Goal: Task Accomplishment & Management: Complete application form

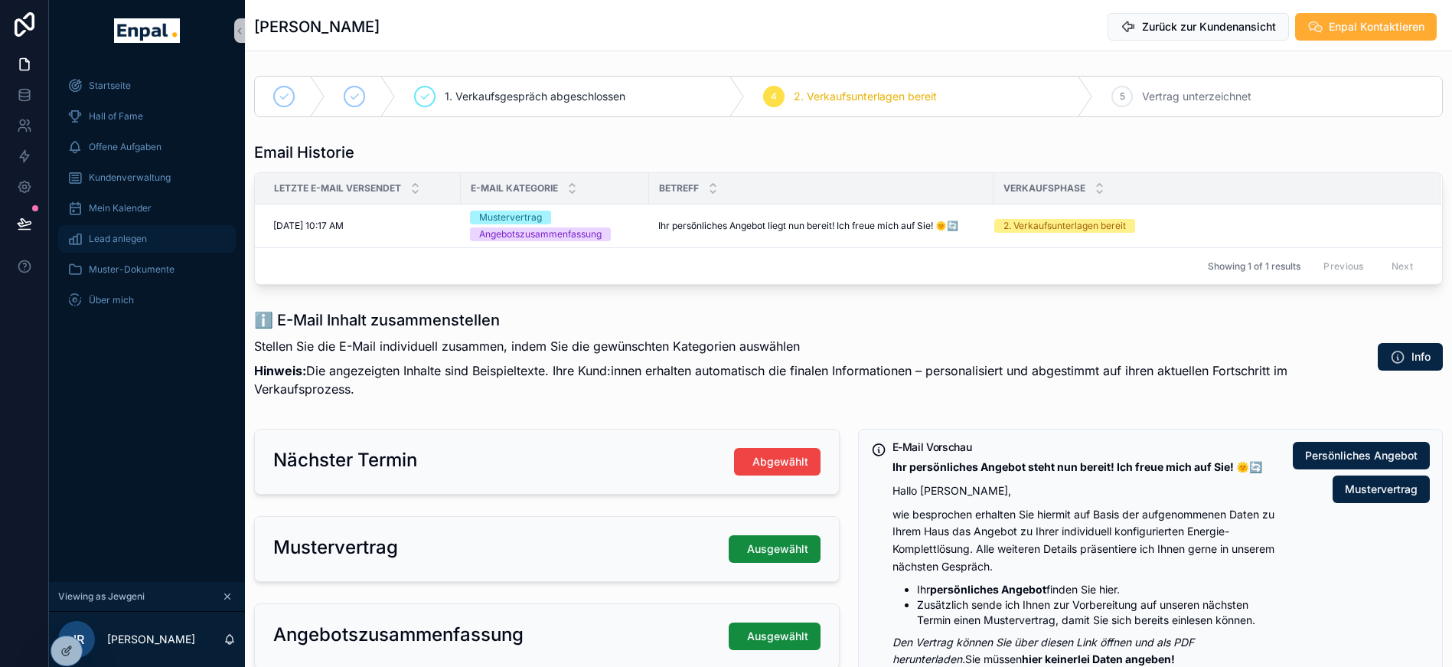
click at [116, 240] on span "Lead anlegen" at bounding box center [118, 239] width 58 height 12
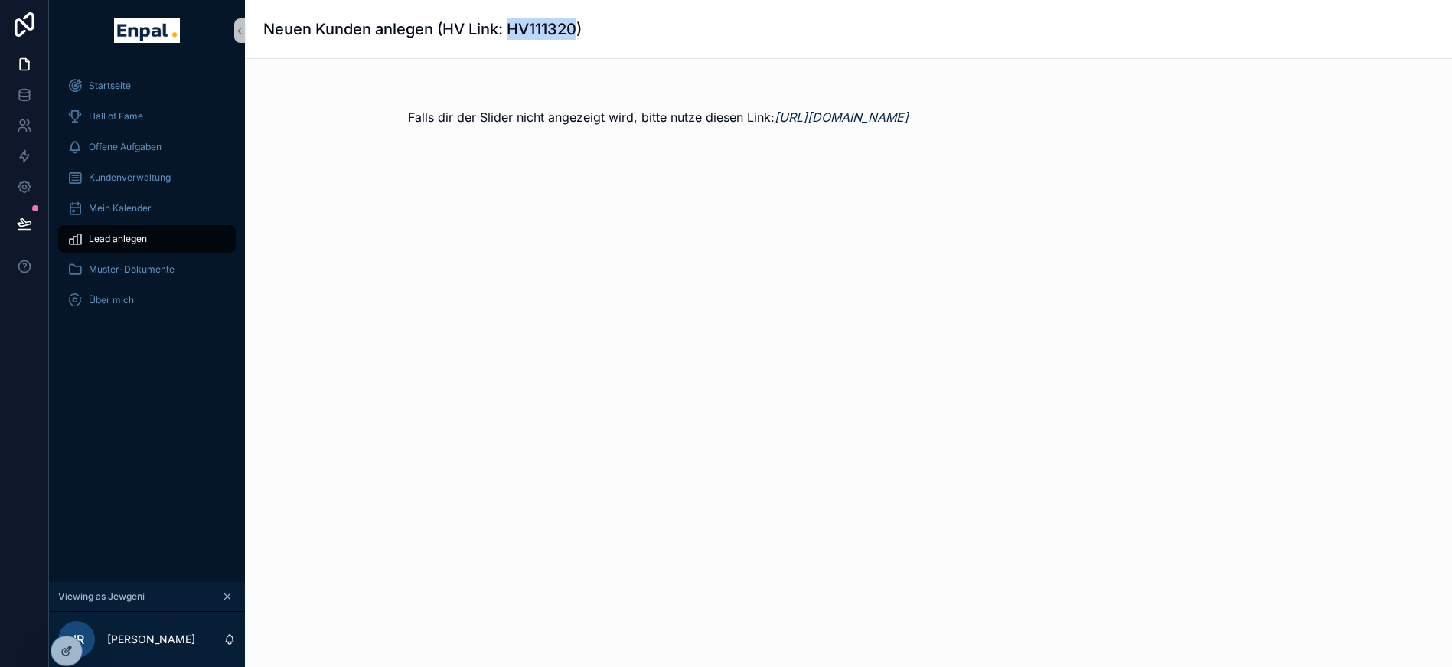
drag, startPoint x: 512, startPoint y: 31, endPoint x: 578, endPoint y: 38, distance: 66.1
click at [578, 38] on h1 "Neuen Kunden anlegen (HV Link: HV111320)" at bounding box center [422, 28] width 318 height 21
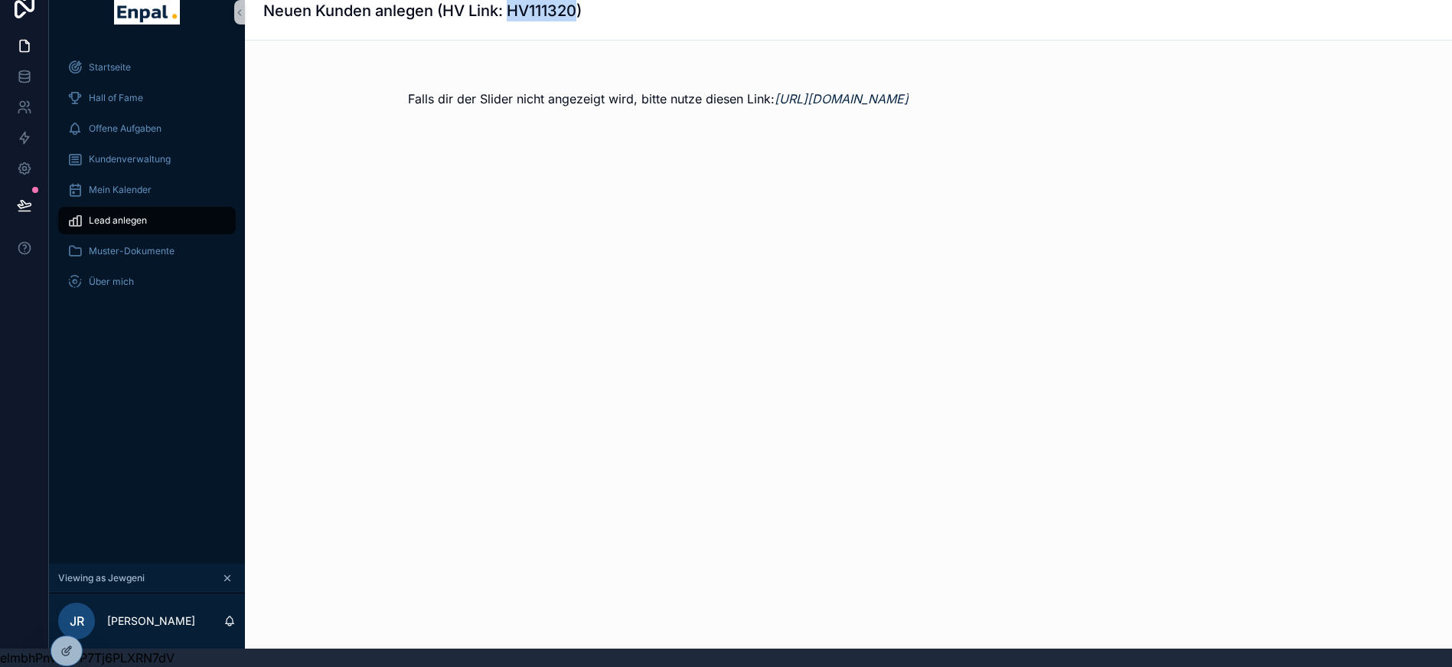
scroll to position [243, 0]
click at [504, 230] on div "Falls dir der Slider nicht angezeigt wird, bitte nutze diesen Link: [URL][DOMAI…" at bounding box center [848, 136] width 1207 height 190
click at [517, 230] on div "Falls dir der Slider nicht angezeigt wird, bitte nutze diesen Link: [URL][DOMAI…" at bounding box center [848, 136] width 1207 height 190
click at [404, 230] on div "Falls dir der Slider nicht angezeigt wird, bitte nutze diesen Link: [URL][DOMAI…" at bounding box center [848, 136] width 1207 height 190
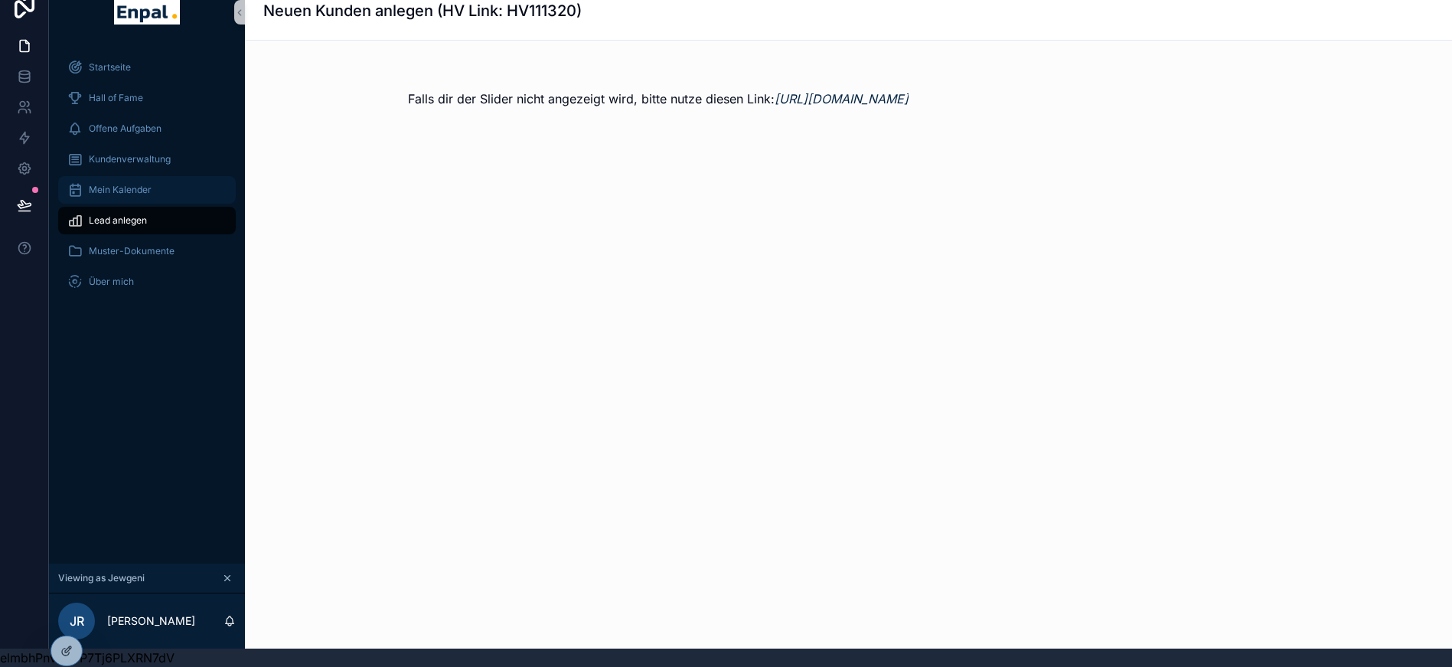
click at [155, 183] on div "Mein Kalender" at bounding box center [146, 190] width 159 height 24
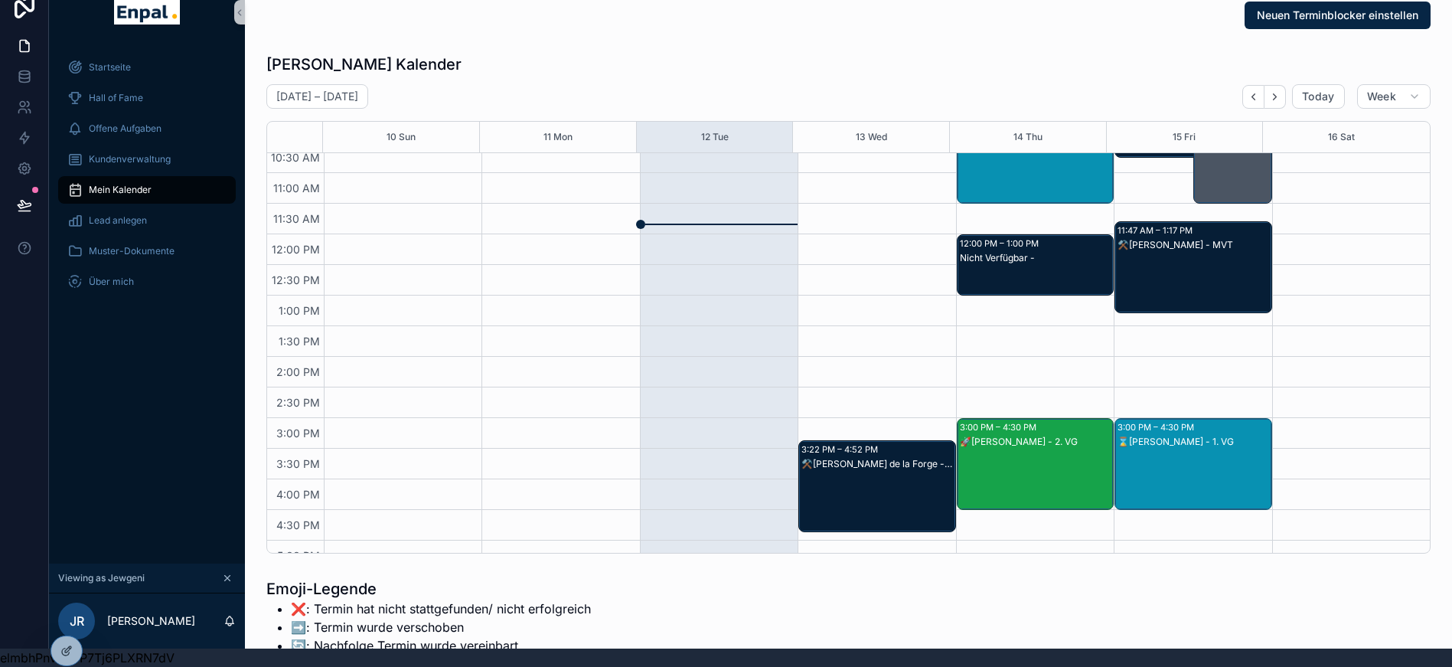
scroll to position [337, 0]
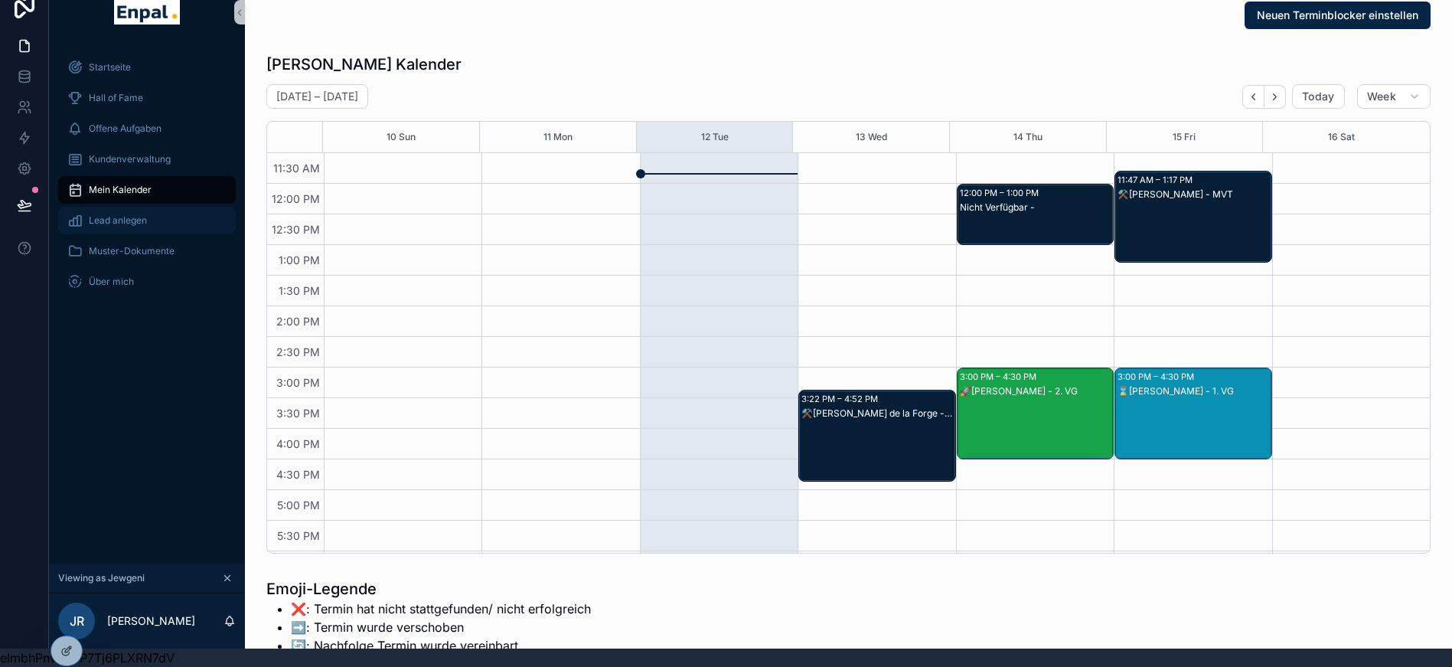
click at [134, 221] on link "Lead anlegen" at bounding box center [147, 221] width 178 height 28
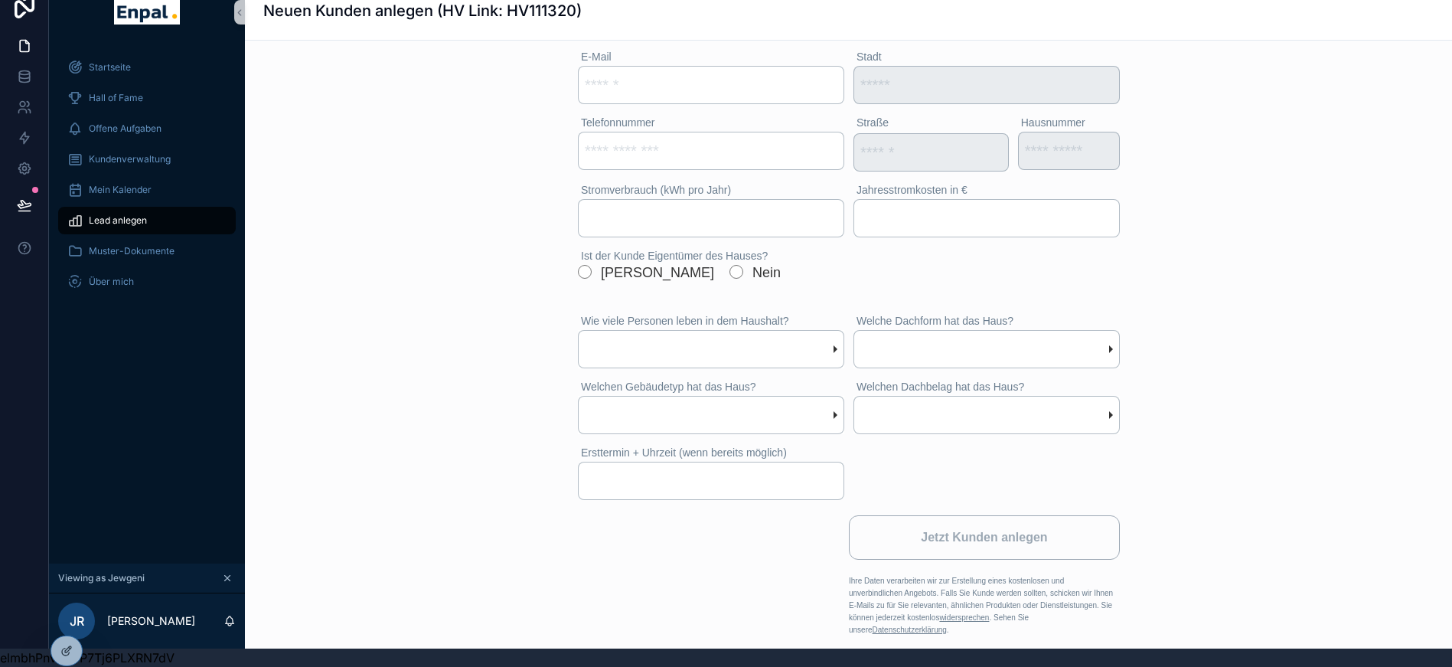
scroll to position [377, 0]
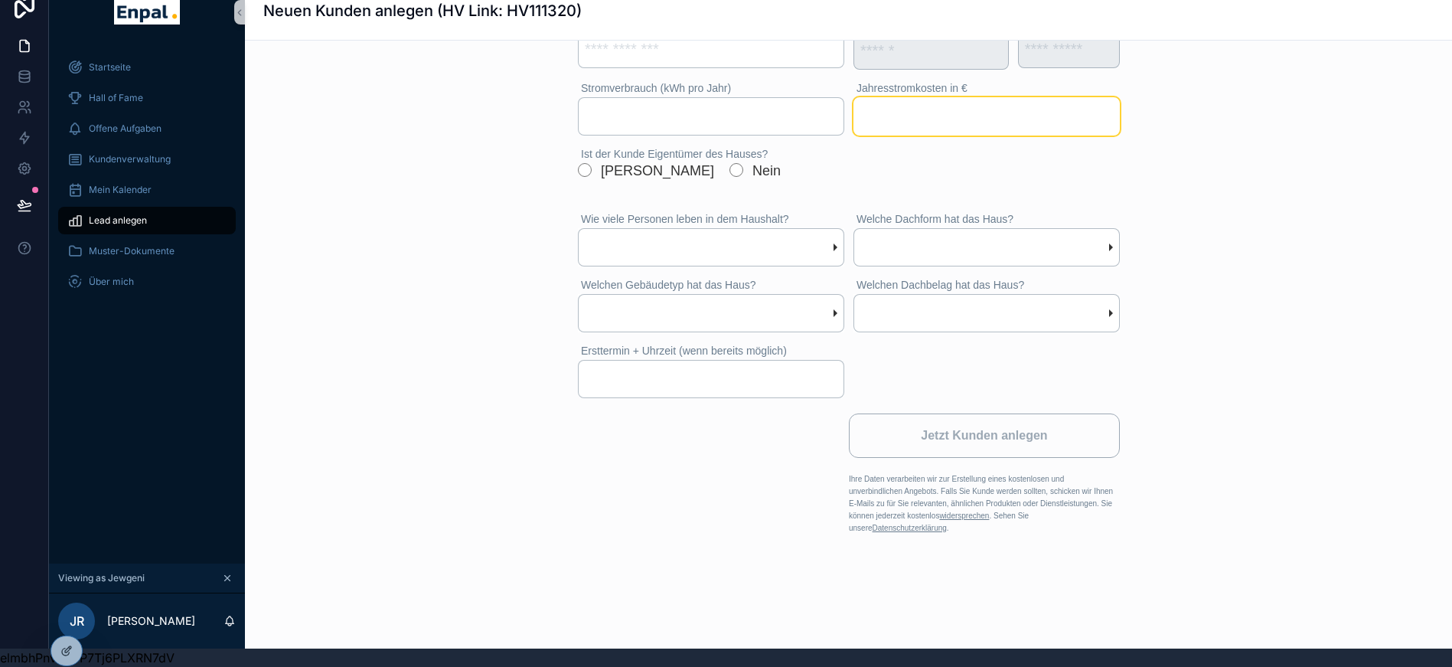
click at [1079, 109] on input "scrollable content" at bounding box center [987, 116] width 266 height 38
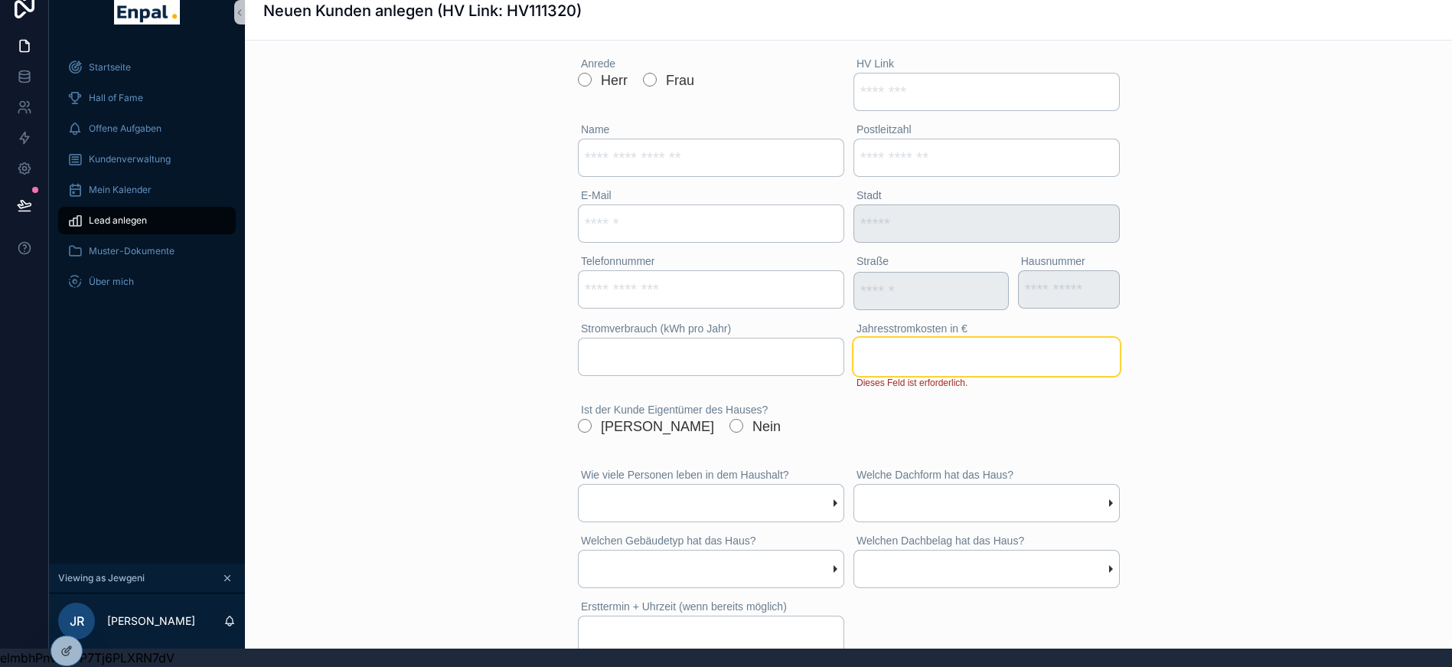
scroll to position [139, 0]
